Goal: Transaction & Acquisition: Book appointment/travel/reservation

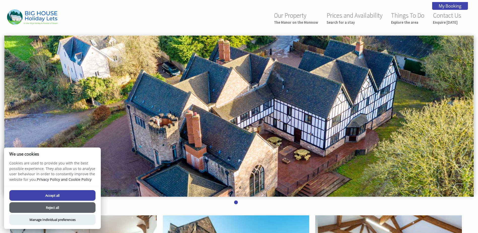
click at [50, 197] on button "Accept all" at bounding box center [52, 195] width 86 height 11
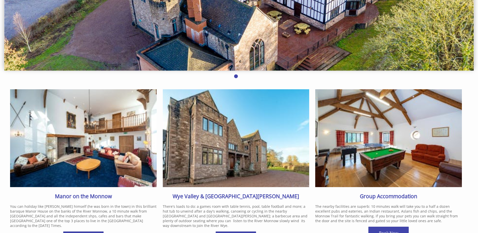
scroll to position [177, 0]
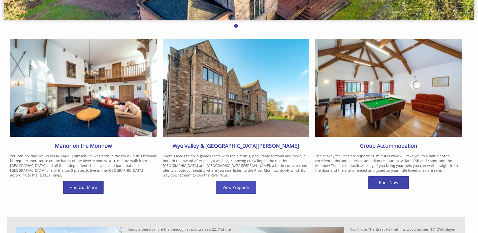
click at [234, 181] on link "View Property" at bounding box center [236, 187] width 40 height 13
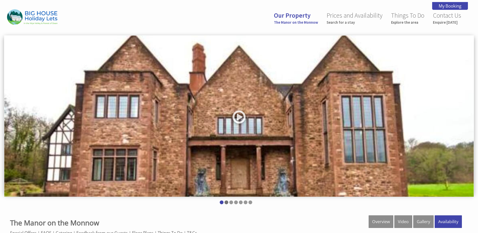
click at [226, 203] on li at bounding box center [227, 202] width 4 height 4
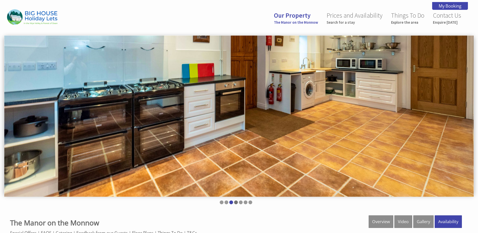
click at [235, 203] on li at bounding box center [236, 202] width 4 height 4
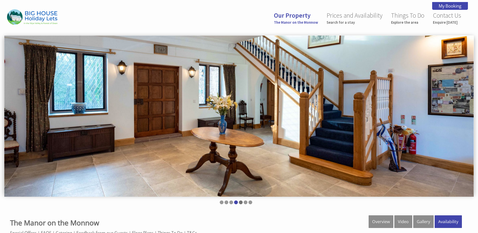
click at [241, 203] on li at bounding box center [241, 202] width 4 height 4
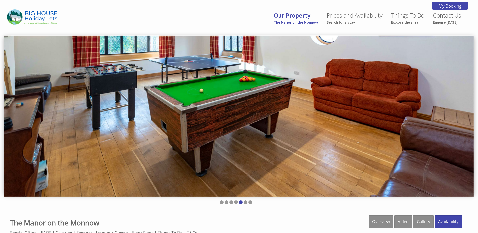
click at [248, 203] on ul at bounding box center [236, 202] width 458 height 5
click at [247, 203] on li at bounding box center [246, 202] width 4 height 4
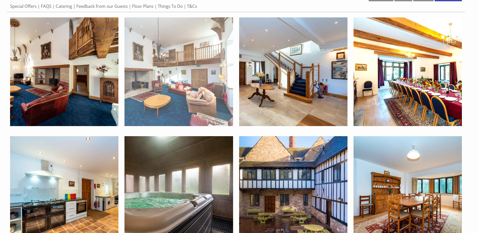
scroll to position [227, 0]
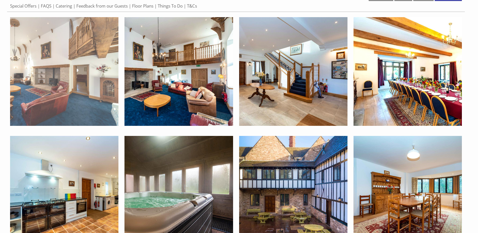
click at [63, 82] on img at bounding box center [64, 71] width 108 height 108
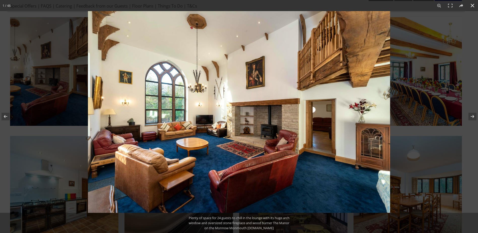
click at [475, 6] on button at bounding box center [472, 5] width 11 height 11
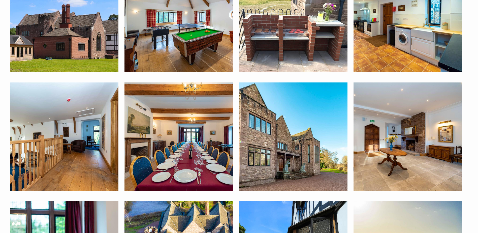
scroll to position [656, 0]
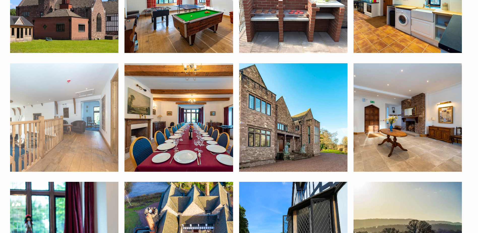
click at [62, 124] on img at bounding box center [64, 117] width 108 height 108
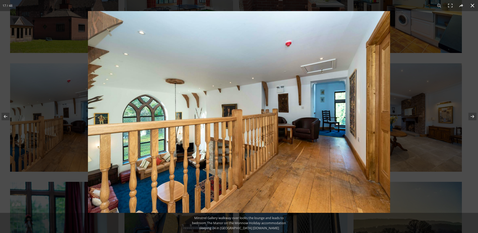
click at [471, 5] on button at bounding box center [472, 5] width 11 height 11
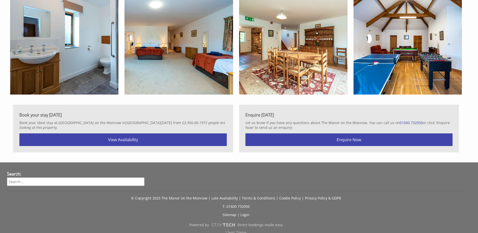
scroll to position [1569, 0]
